Goal: Information Seeking & Learning: Understand process/instructions

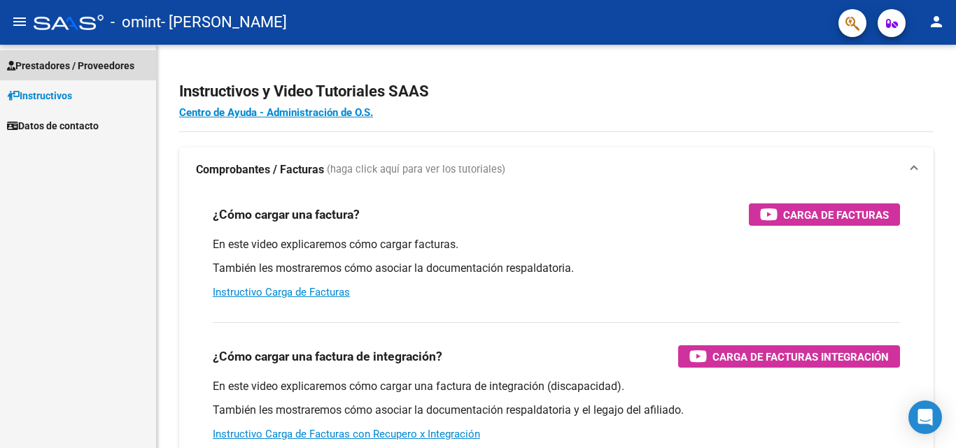
click at [76, 61] on span "Prestadores / Proveedores" at bounding box center [70, 65] width 127 height 15
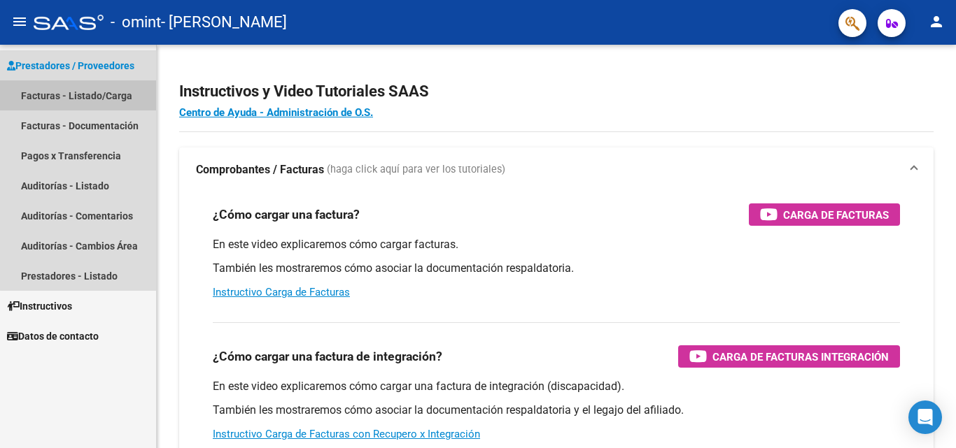
click at [101, 101] on link "Facturas - Listado/Carga" at bounding box center [78, 95] width 156 height 30
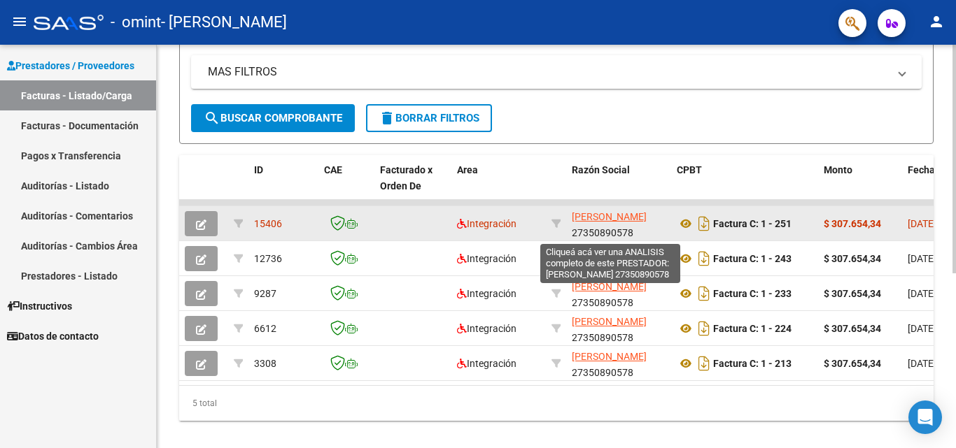
click at [630, 218] on span "[PERSON_NAME]" at bounding box center [609, 216] width 75 height 11
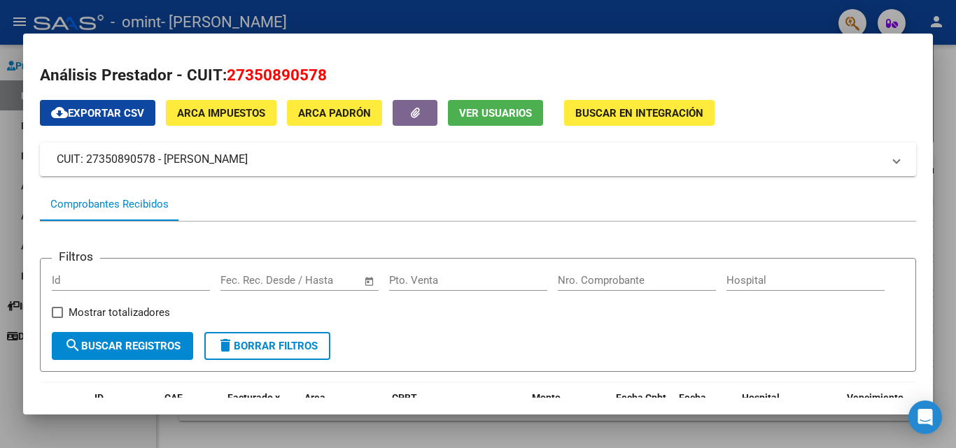
click at [481, 20] on div at bounding box center [478, 224] width 956 height 448
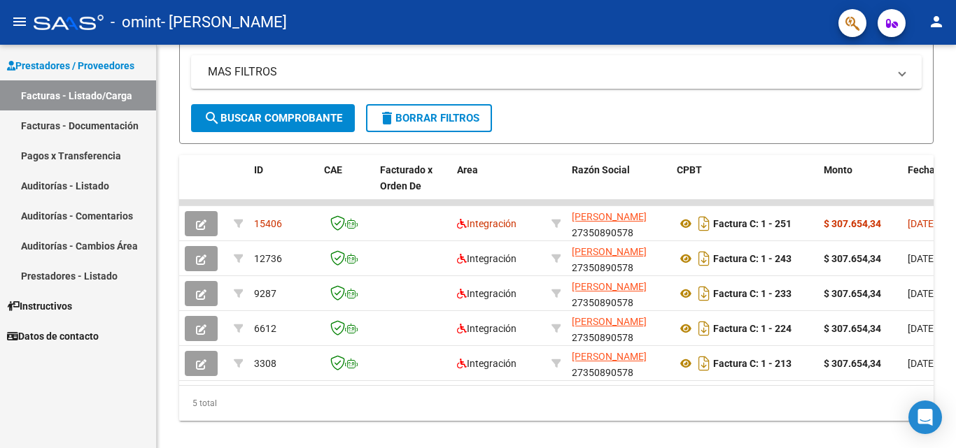
click at [100, 132] on link "Facturas - Documentación" at bounding box center [78, 126] width 156 height 30
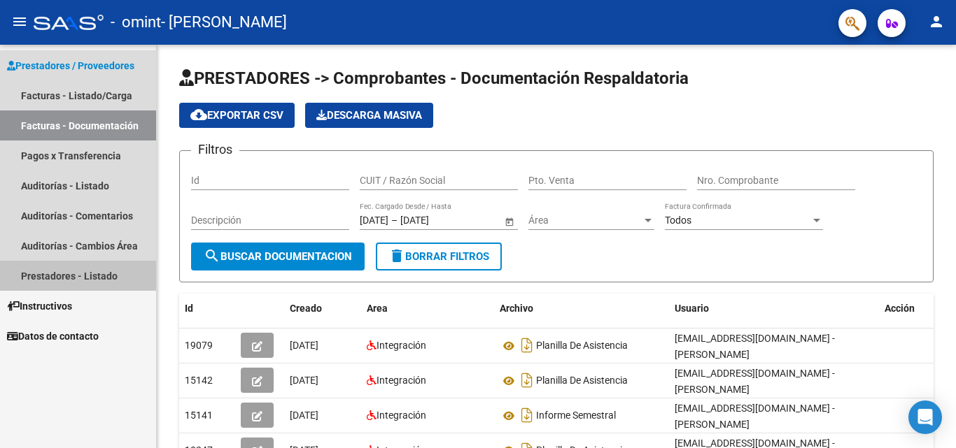
click at [119, 275] on link "Prestadores - Listado" at bounding box center [78, 276] width 156 height 30
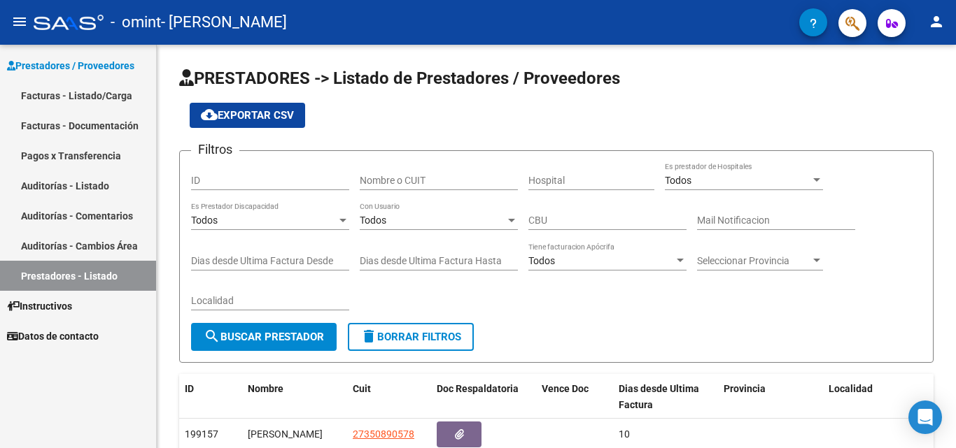
click at [97, 304] on link "Instructivos" at bounding box center [78, 306] width 156 height 30
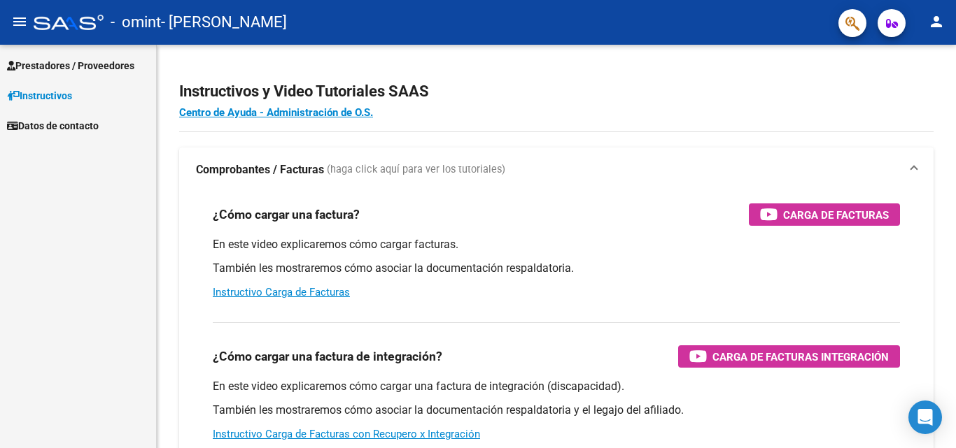
click at [13, 28] on mat-icon "menu" at bounding box center [19, 21] width 17 height 17
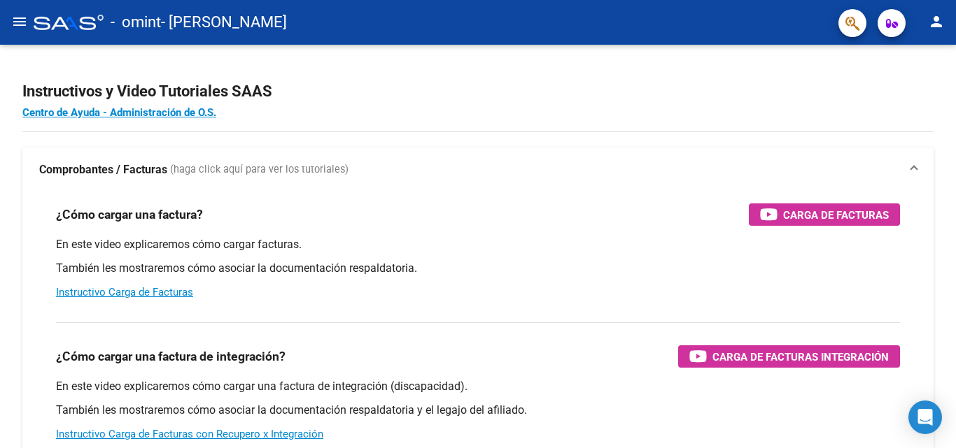
click at [942, 27] on mat-icon "person" at bounding box center [936, 21] width 17 height 17
click at [648, 76] on div at bounding box center [478, 224] width 956 height 448
click at [132, 120] on app-root-component "Instructivos y Video Tutoriales SAAS Centro de Ayuda - Administración de O.S. C…" at bounding box center [477, 329] width 911 height 524
click at [118, 107] on link "Centro de Ayuda - Administración de O.S." at bounding box center [119, 112] width 194 height 13
